Goal: Task Accomplishment & Management: Manage account settings

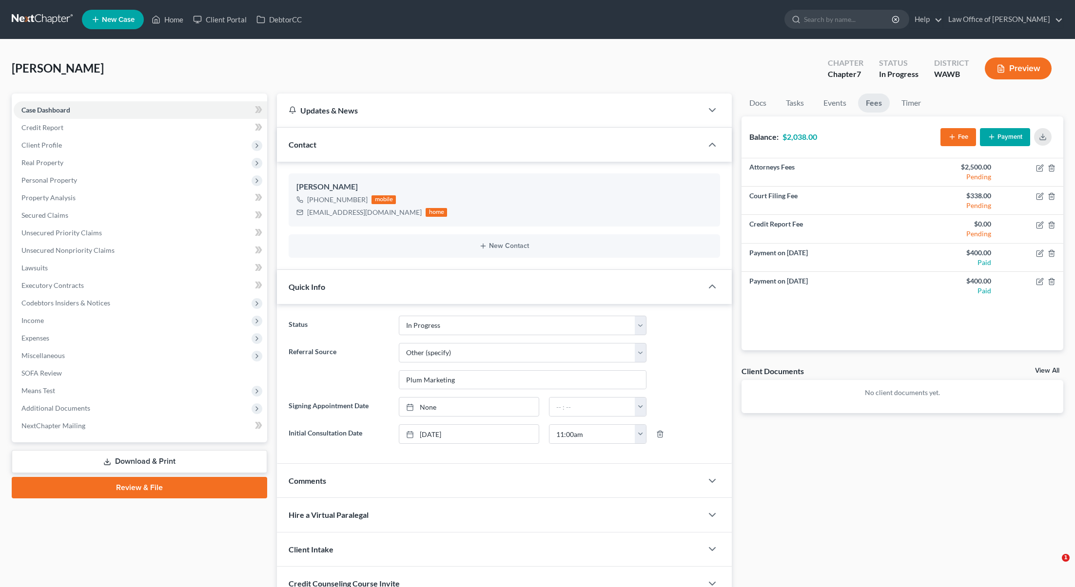
select select "4"
select select "6"
click at [999, 136] on button "Payment" at bounding box center [1005, 137] width 50 height 18
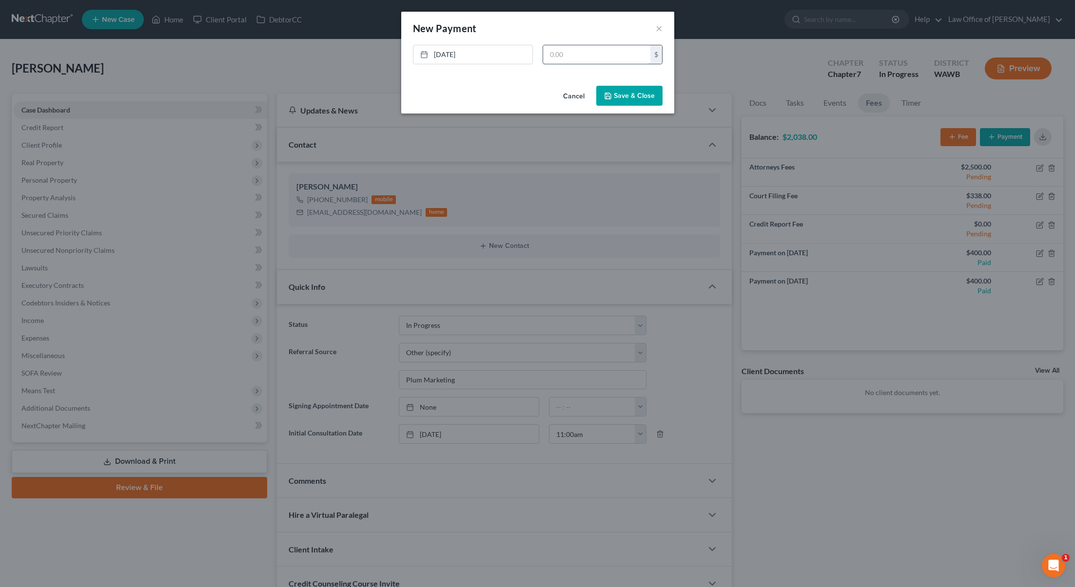
click at [583, 53] on input "text" at bounding box center [596, 54] width 107 height 19
type input "400"
click at [462, 53] on link "[DATE]" at bounding box center [472, 54] width 119 height 19
click at [636, 85] on div "Cancel Save & Close" at bounding box center [537, 98] width 273 height 32
click at [636, 96] on button "Save & Close" at bounding box center [629, 96] width 66 height 20
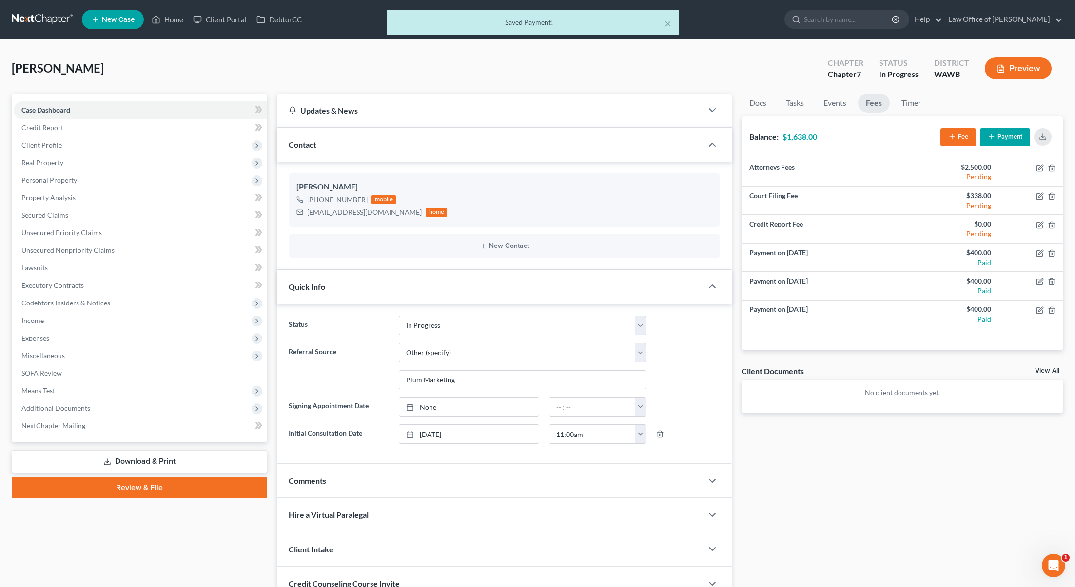
click at [850, 24] on div "× Saved Payment!" at bounding box center [532, 25] width 1075 height 30
click at [848, 20] on div "× Saved Payment!" at bounding box center [532, 25] width 1075 height 30
click at [866, 18] on div "× Saved Payment!" at bounding box center [532, 25] width 1075 height 30
click at [852, 14] on div "× Saved Payment!" at bounding box center [532, 25] width 1075 height 30
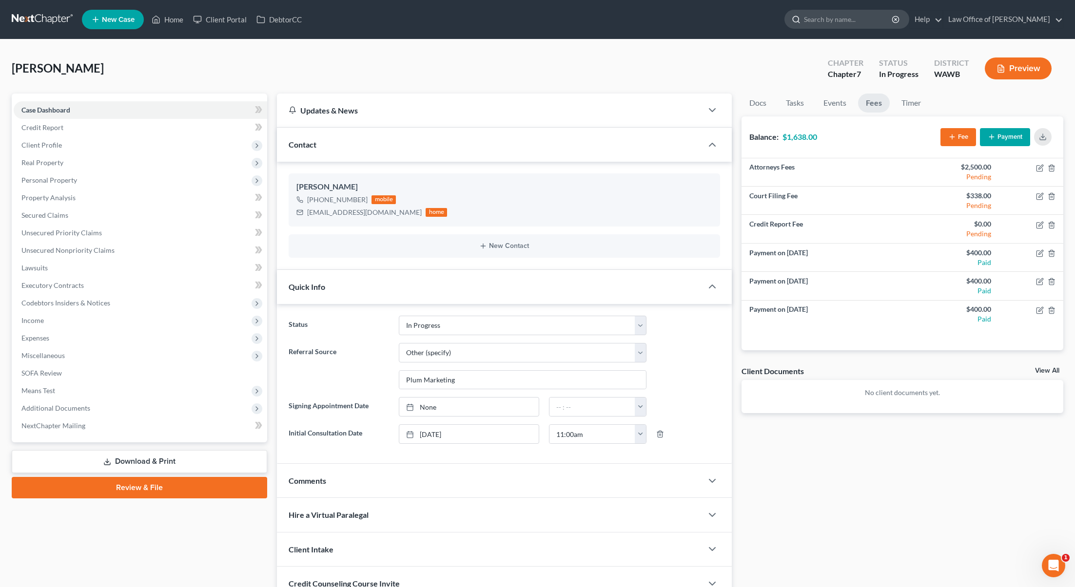
click at [846, 17] on input "search" at bounding box center [848, 19] width 89 height 18
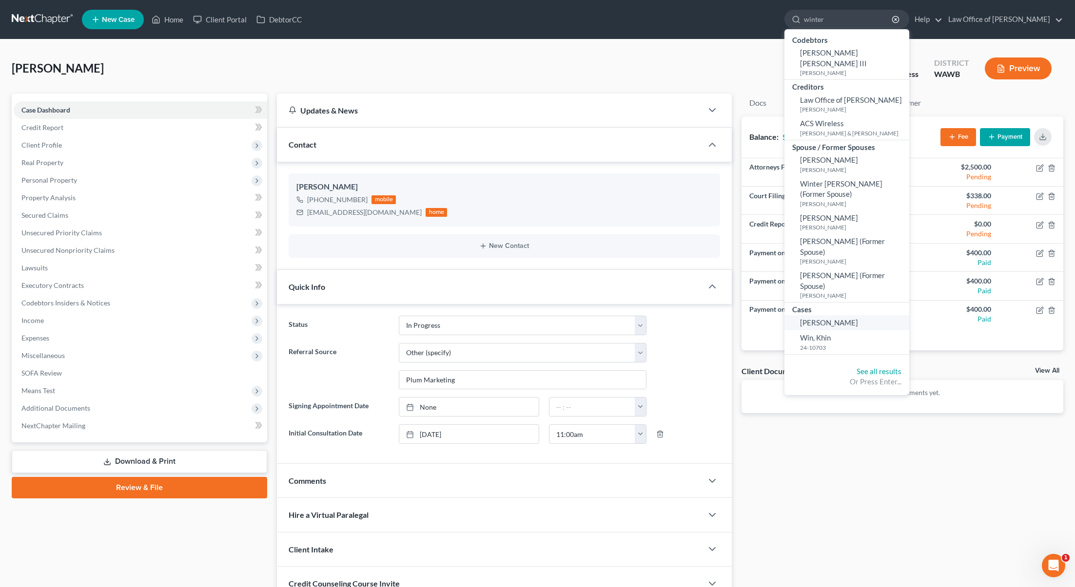
type input "winter"
click at [850, 318] on span "[PERSON_NAME]" at bounding box center [829, 322] width 58 height 9
select select "6"
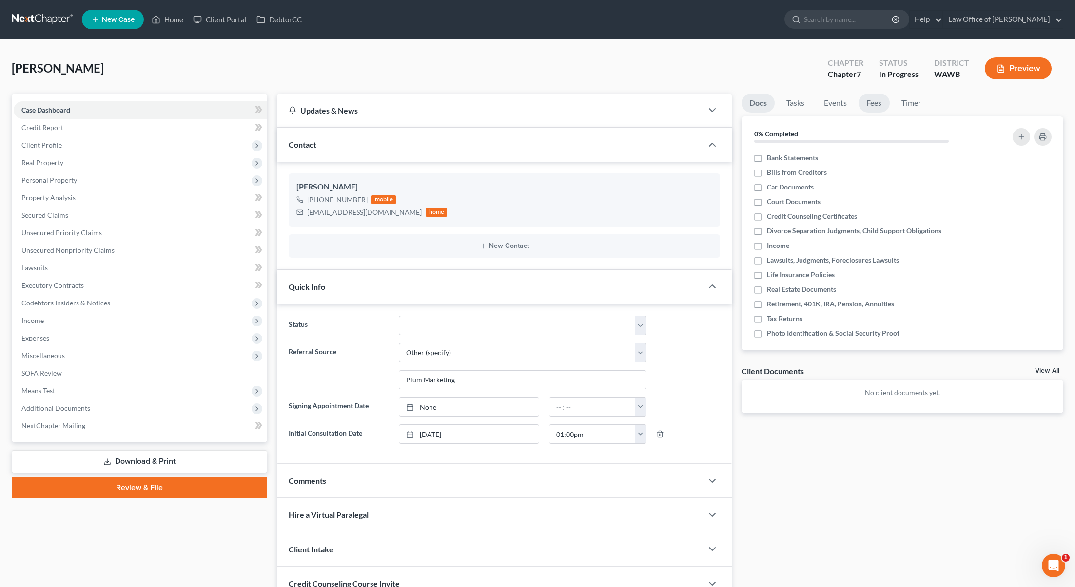
click at [874, 98] on link "Fees" at bounding box center [873, 103] width 31 height 19
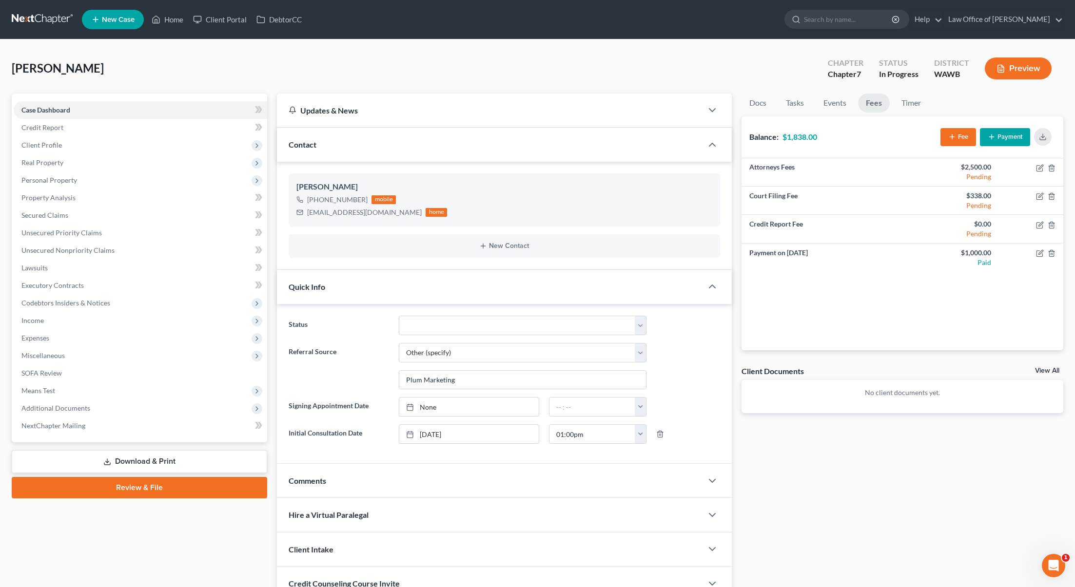
click at [1009, 137] on button "Payment" at bounding box center [1005, 137] width 50 height 18
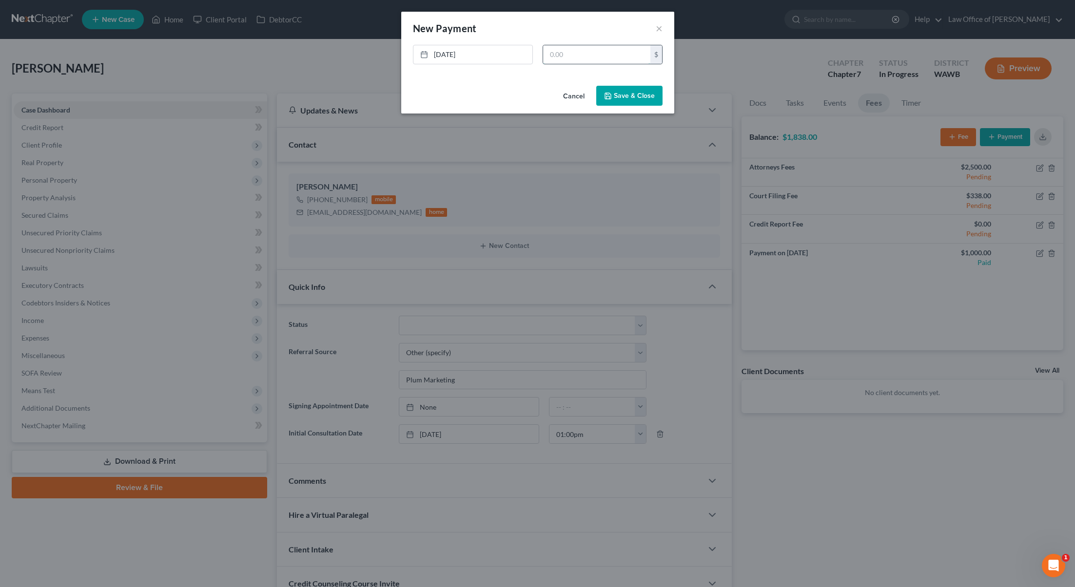
click at [582, 56] on input "text" at bounding box center [596, 54] width 107 height 19
type input "1,000"
click at [472, 49] on link "[DATE]" at bounding box center [472, 54] width 119 height 19
click at [638, 102] on button "Save & Close" at bounding box center [629, 96] width 66 height 20
